Goal: Find contact information: Find contact information

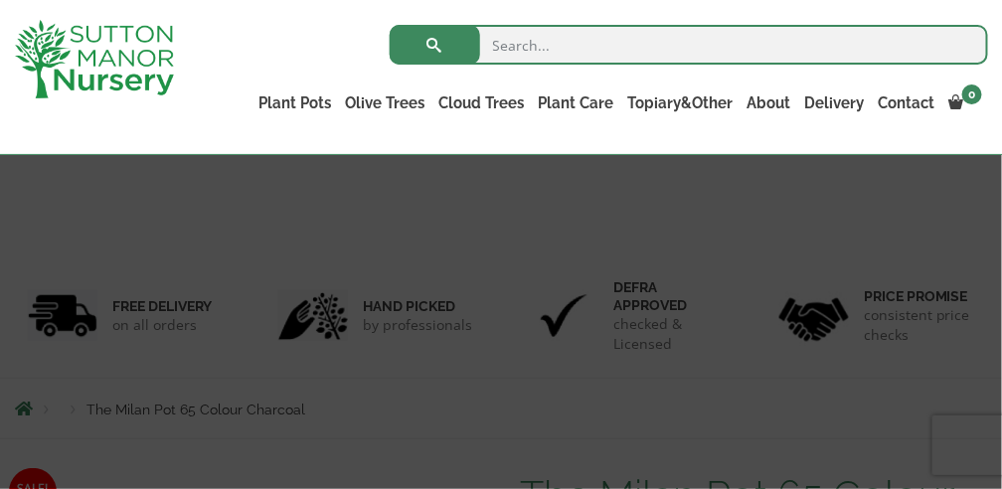
scroll to position [319, 0]
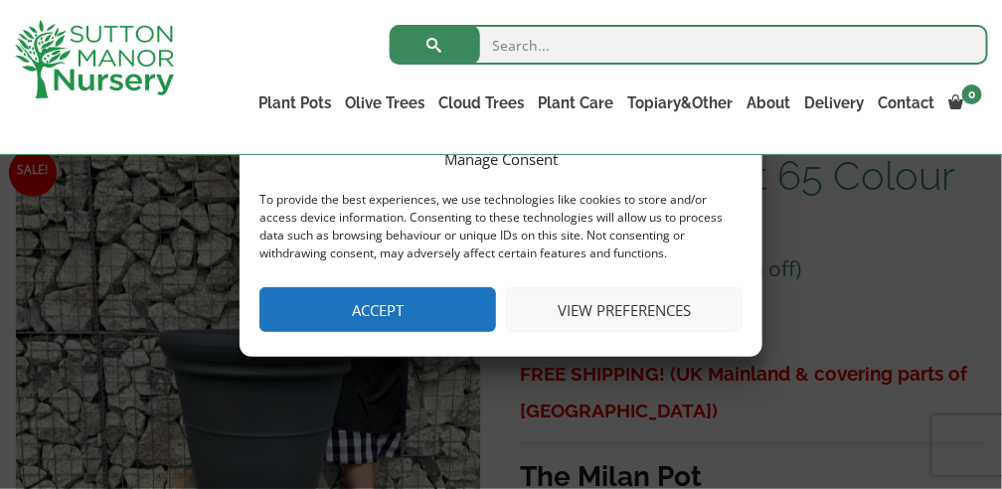
click at [453, 299] on button "Accept" at bounding box center [377, 309] width 237 height 45
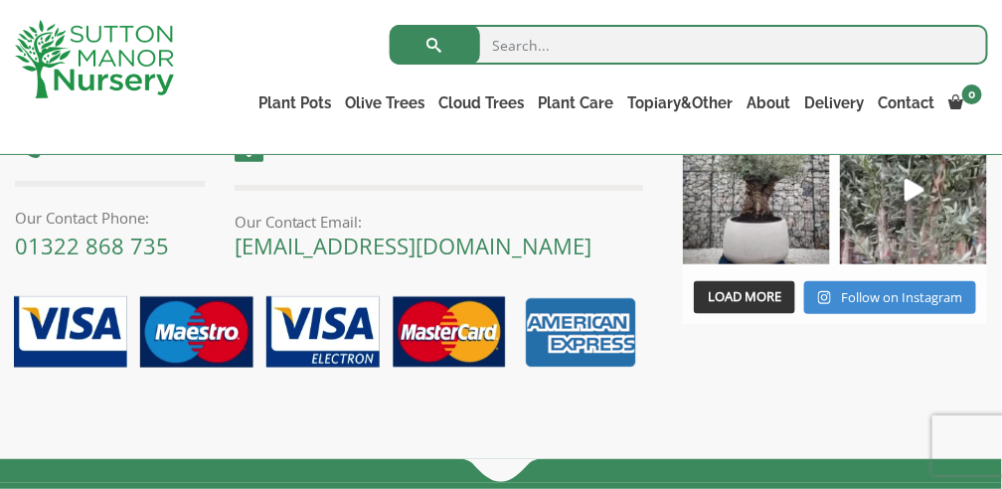
scroll to position [2524, 0]
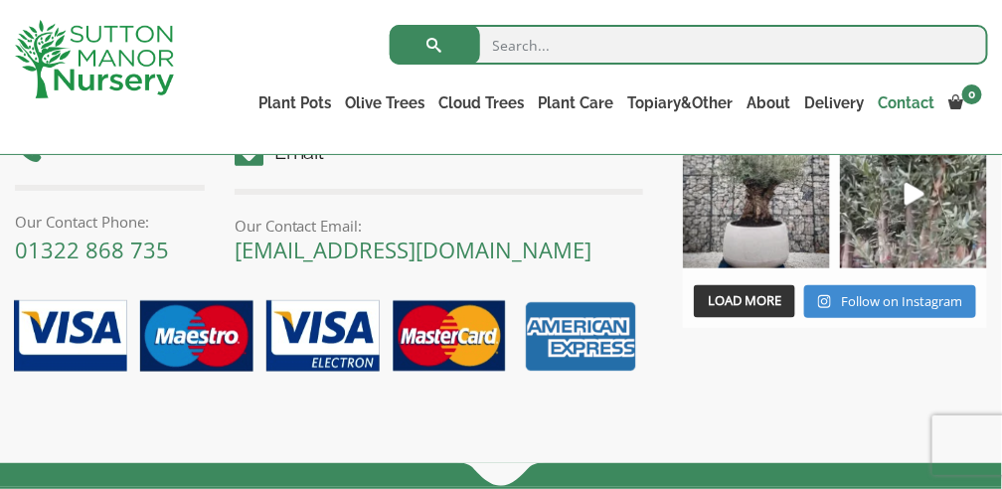
click at [902, 102] on link "Contact" at bounding box center [907, 103] width 71 height 28
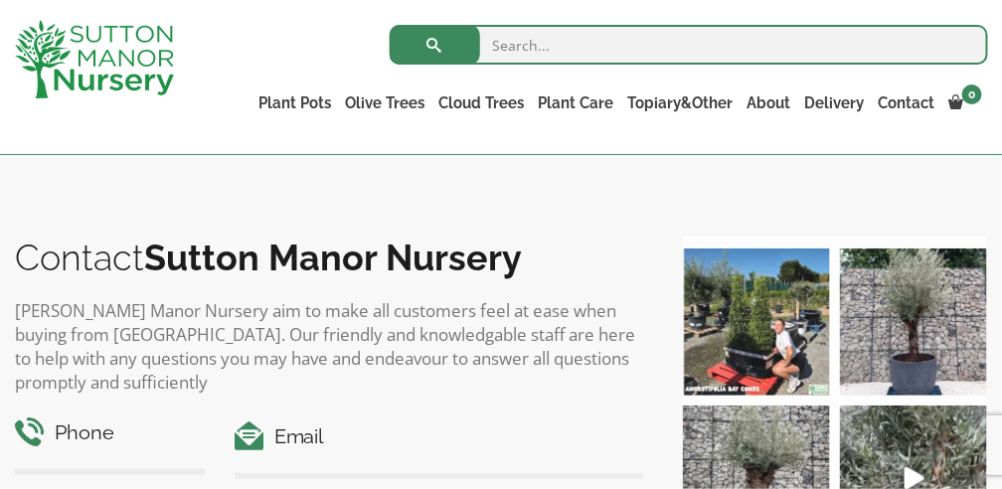
scroll to position [2164, 0]
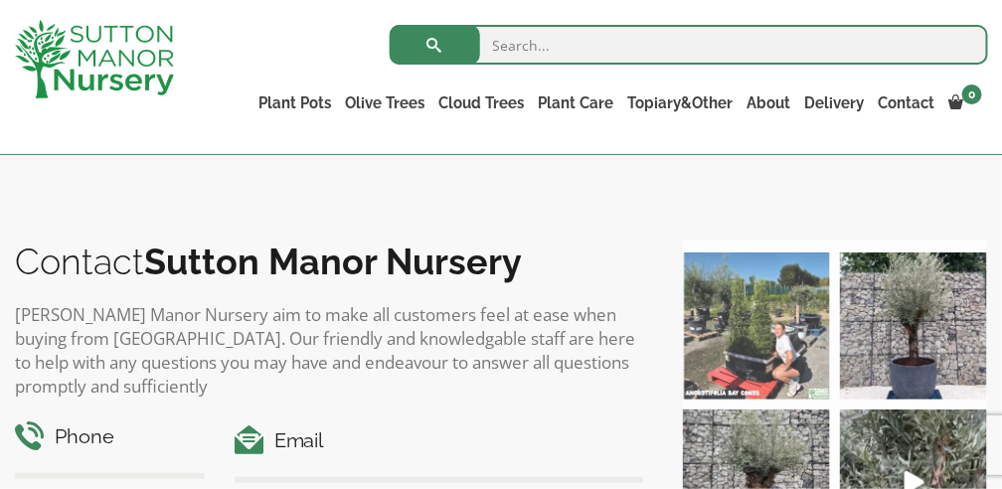
click at [774, 347] on img at bounding box center [756, 325] width 147 height 147
